Goal: Navigation & Orientation: Find specific page/section

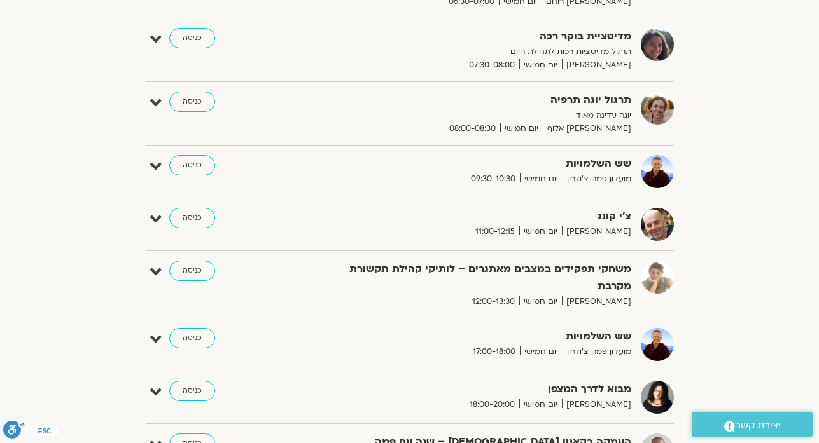
scroll to position [280, 0]
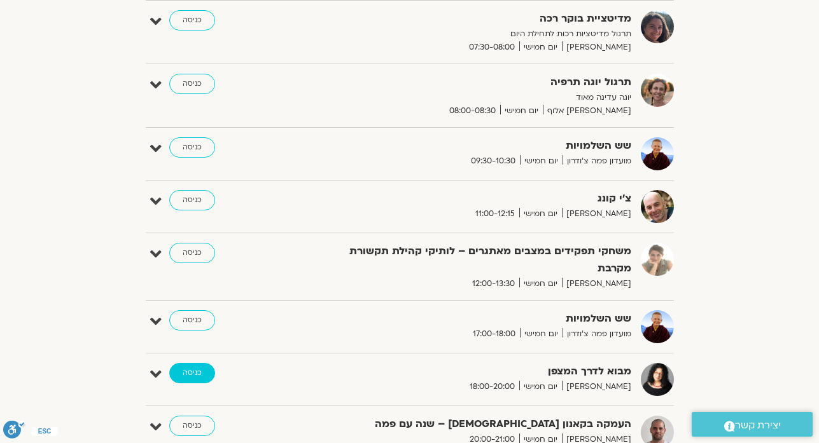
click at [192, 370] on link "כניסה" at bounding box center [192, 373] width 46 height 20
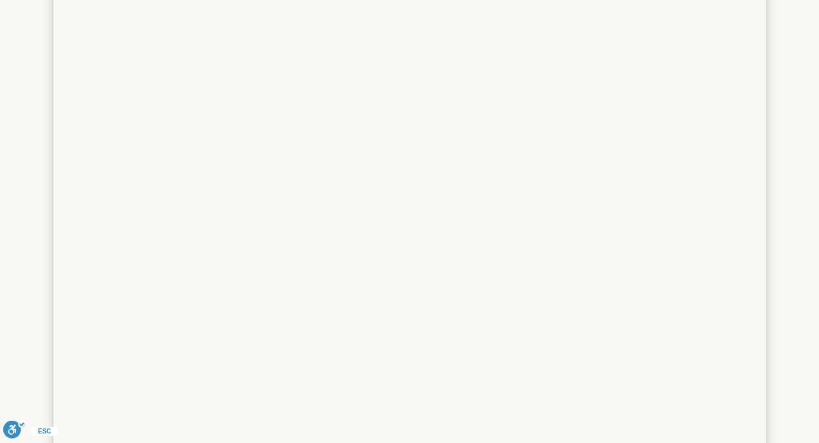
scroll to position [1895, 0]
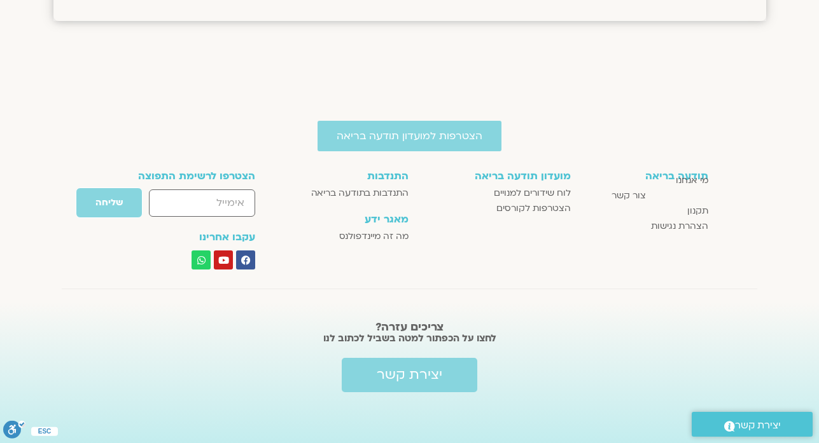
click at [747, 80] on div "הצטרפות למועדון תודעה בריאה תודעה בריאה מי אנחנו צור קשר תקנון הצהרת נגישות מוע…" at bounding box center [409, 253] width 819 height 380
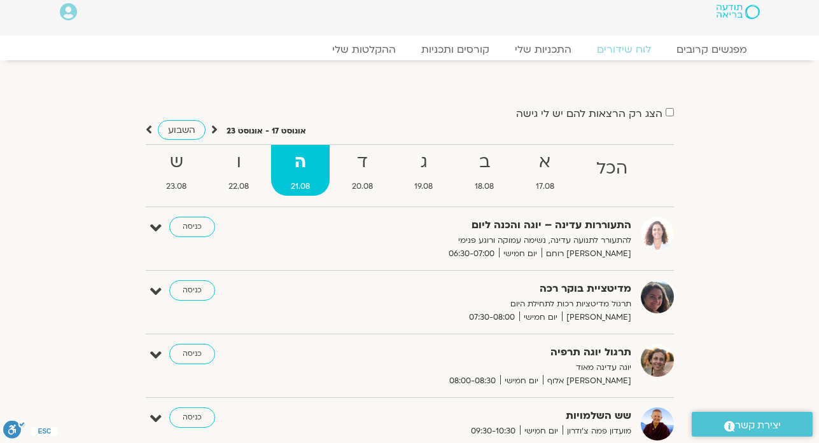
scroll to position [0, 0]
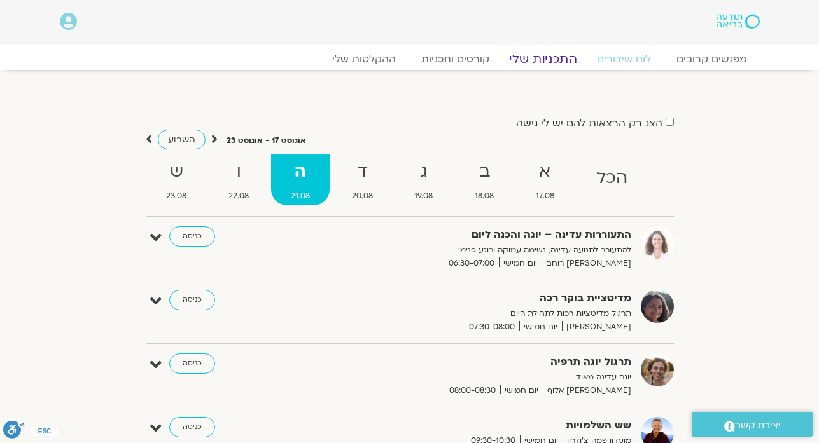
click at [548, 57] on link "התכניות שלי" at bounding box center [543, 59] width 99 height 15
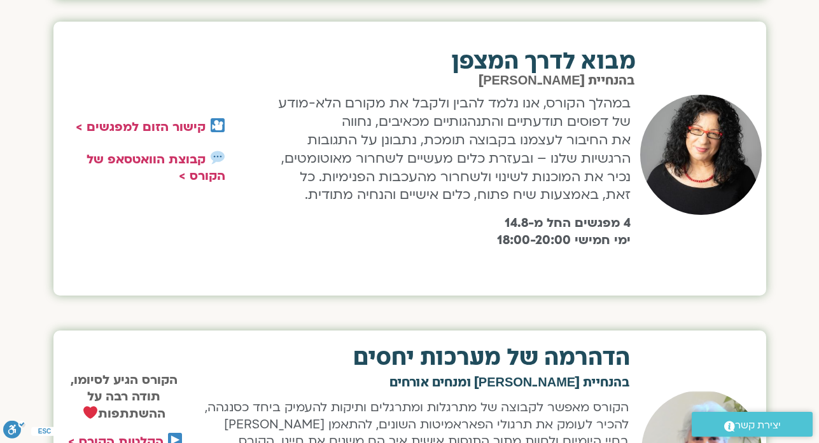
scroll to position [763, 0]
